Goal: Information Seeking & Learning: Check status

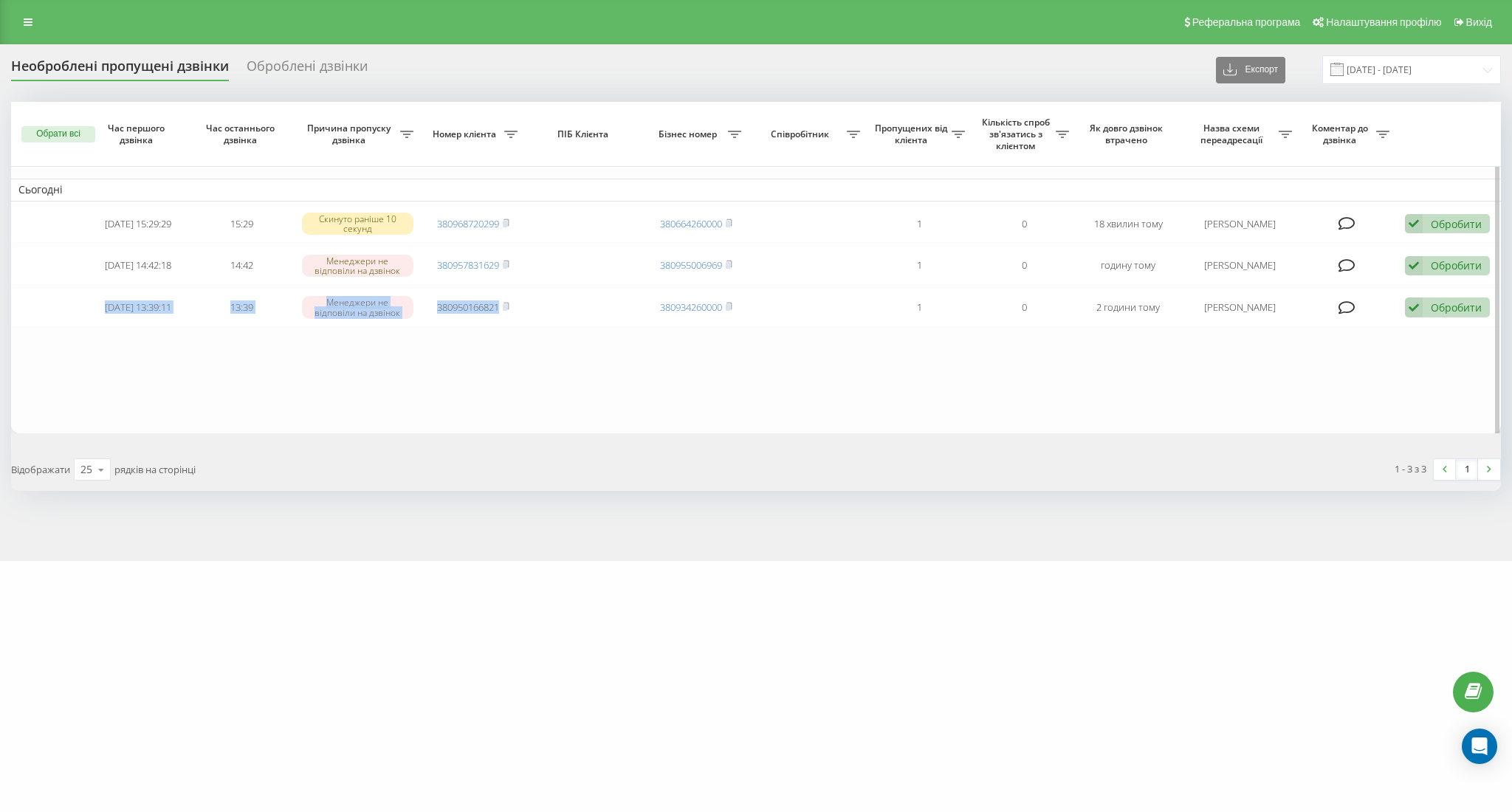
drag, startPoint x: 101, startPoint y: 306, endPoint x: 351, endPoint y: 313, distance: 250.1
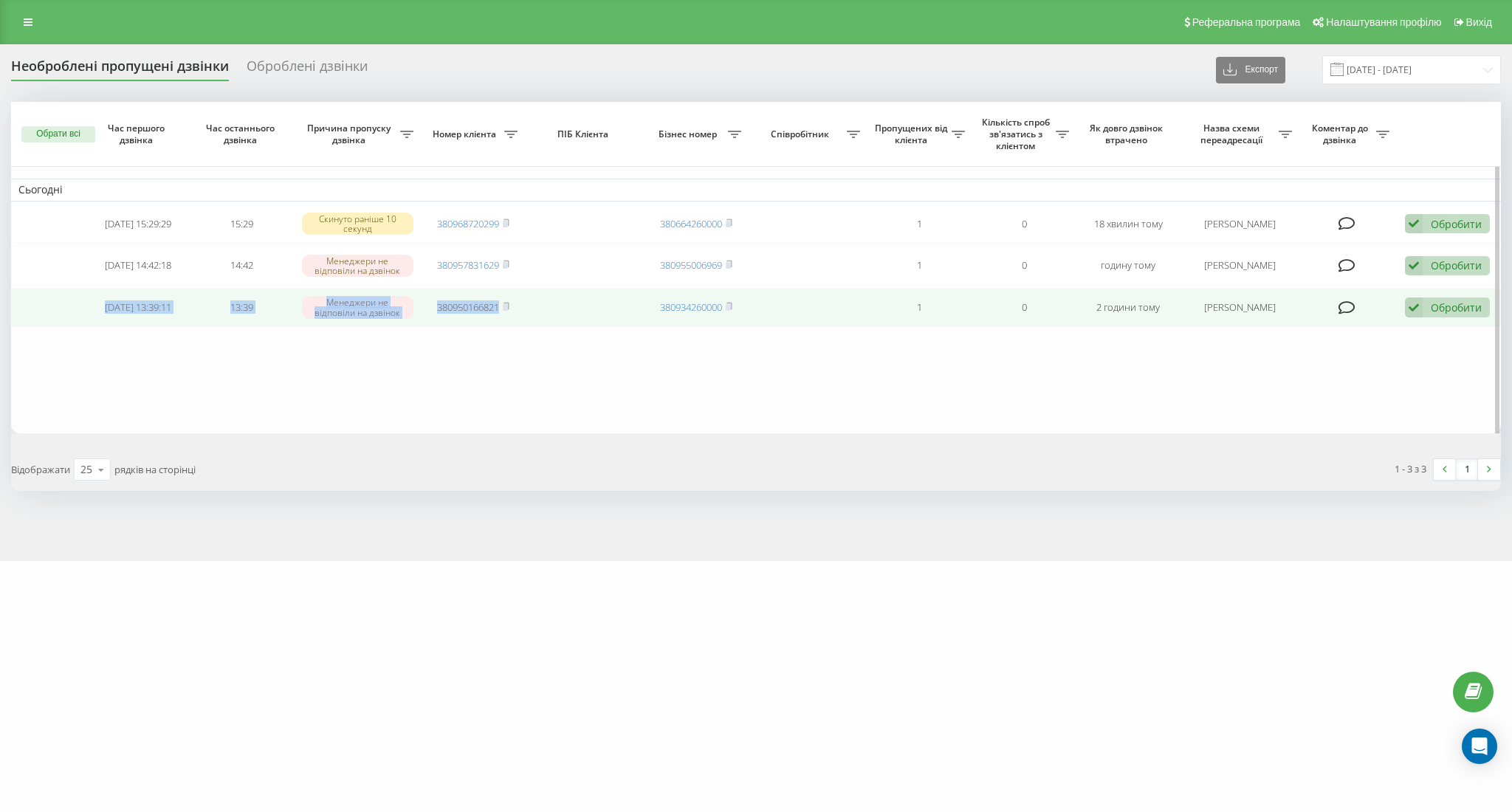
click at [527, 356] on table "Сьогодні 2025-09-21 15:29:29 15:29 Скинуто раніше 10 секунд 380968720299 380664…" at bounding box center [756, 267] width 1491 height 332
copy tr "2025-09-21 13:39:11 13:39 Менеджери не відповіли на дзвінок 380950166821"
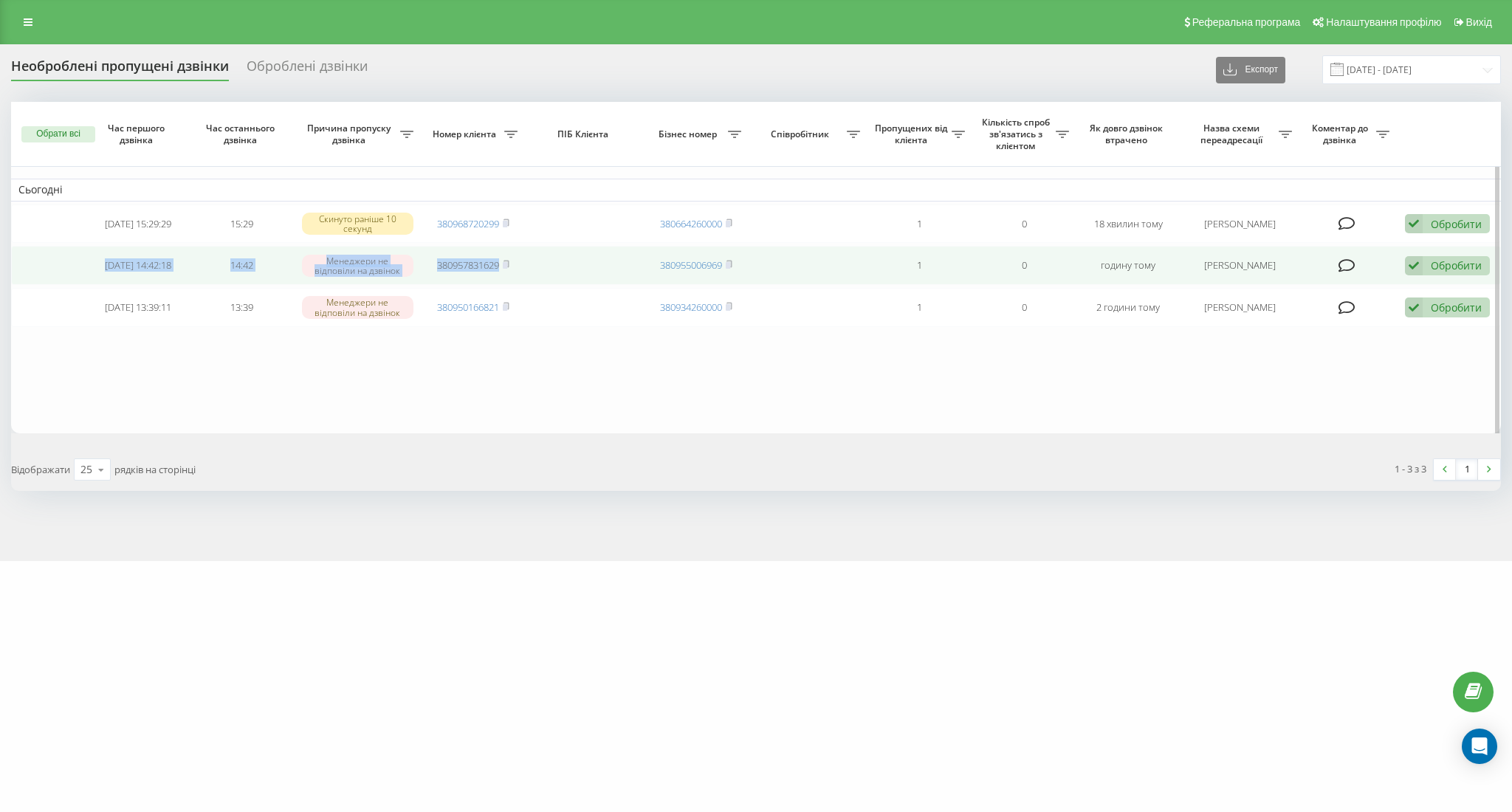
drag, startPoint x: 106, startPoint y: 258, endPoint x: 514, endPoint y: 287, distance: 409.0
click at [516, 285] on tr "2025-09-21 14:42:18 14:42 Менеджери не відповіли на дзвінок 380957831629 380955…" at bounding box center [756, 265] width 1491 height 39
copy tr "2025-09-21 14:42:18 14:42 Менеджери не відповіли на дзвінок 380957831629"
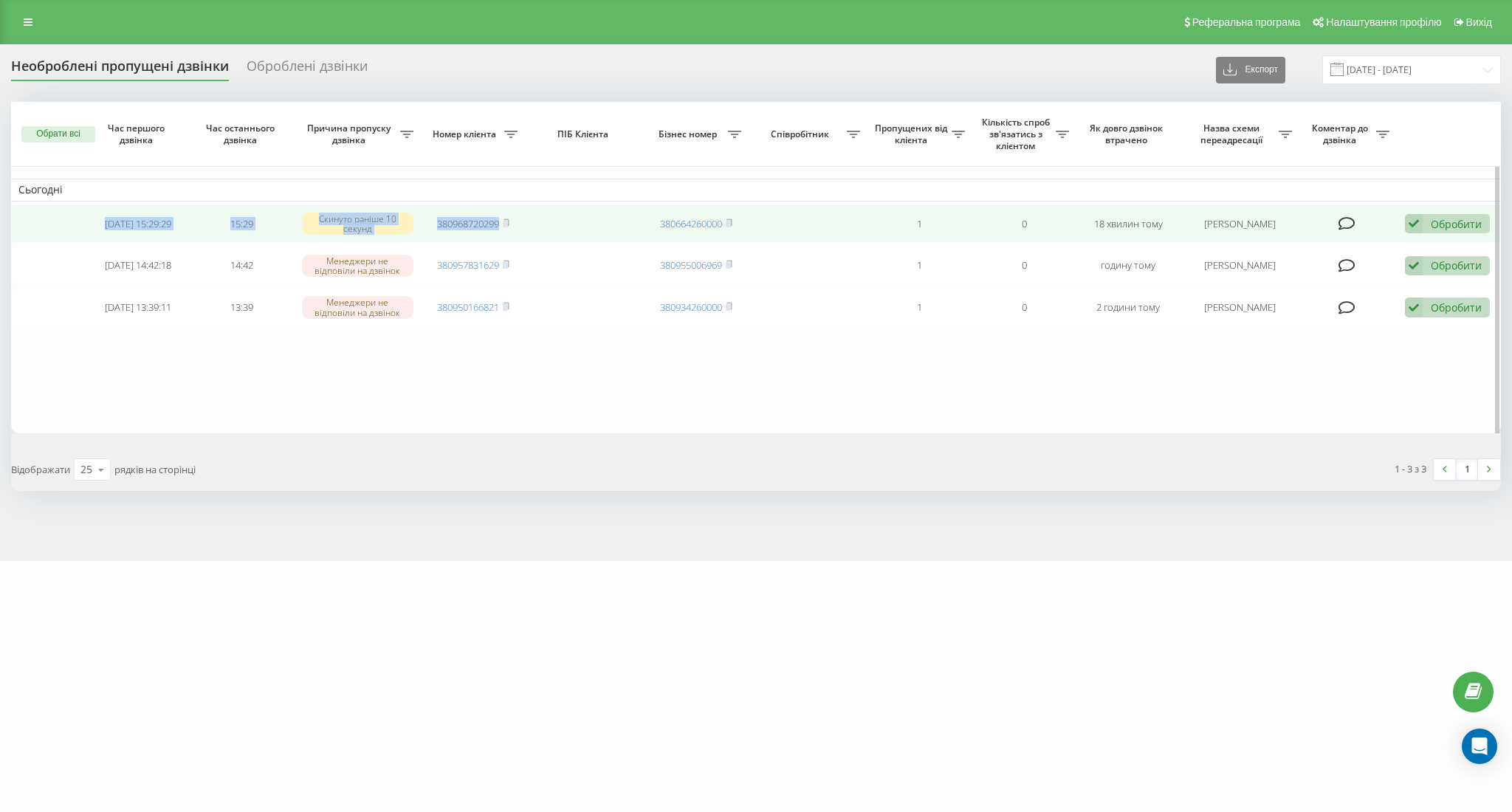
drag, startPoint x: 103, startPoint y: 215, endPoint x: 488, endPoint y: 221, distance: 385.0
click at [521, 219] on tr "2025-09-21 15:29:29 15:29 Скинуто раніше 10 секунд 380968720299 380664260000 1 …" at bounding box center [756, 224] width 1491 height 39
copy tr "2025-09-21 15:29:29 15:29 Скинуто раніше 10 секунд 380968720299"
